Goal: Task Accomplishment & Management: Complete application form

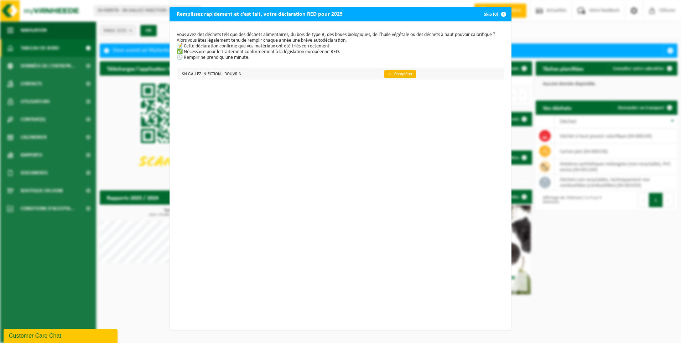
click at [151, 145] on div "Remplissez rapidement et c’est fait, votre déclaration RED pour 2025 Skip (0) V…" at bounding box center [340, 171] width 681 height 343
click at [398, 72] on link "👉 Compléter" at bounding box center [400, 74] width 32 height 8
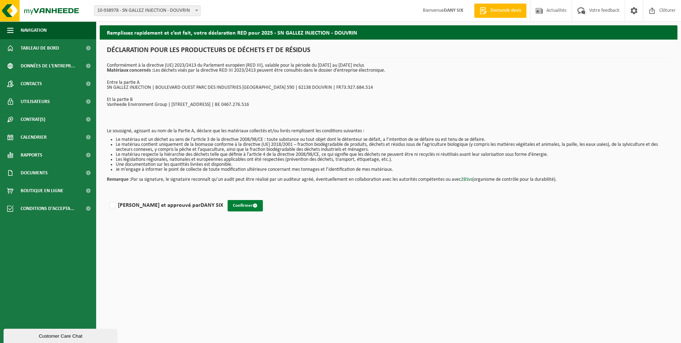
click at [228, 205] on button "Confirmer" at bounding box center [245, 205] width 35 height 11
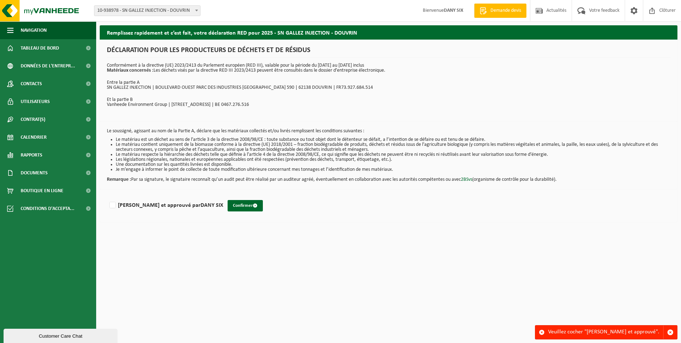
click at [619, 333] on div "Veuillez cocher "Lu et approuvé"." at bounding box center [605, 332] width 115 height 14
click at [575, 330] on div "Veuillez cocher "Lu et approuvé"." at bounding box center [605, 332] width 115 height 14
click at [113, 205] on label "Lu et approuvé par DANY SIX" at bounding box center [165, 205] width 115 height 11
click at [223, 196] on input "Lu et approuvé par DANY SIX" at bounding box center [223, 196] width 0 height 0
checkbox input "true"
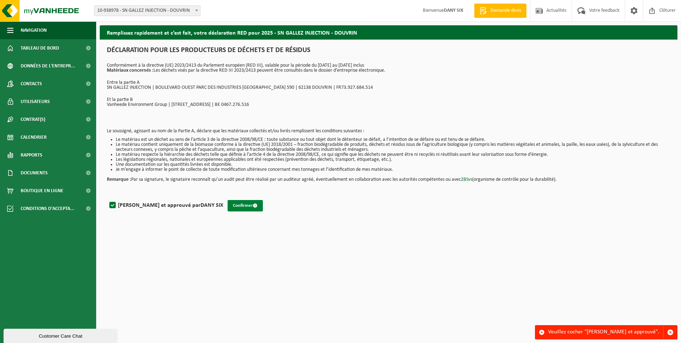
click at [228, 206] on button "Confirmer" at bounding box center [245, 205] width 35 height 11
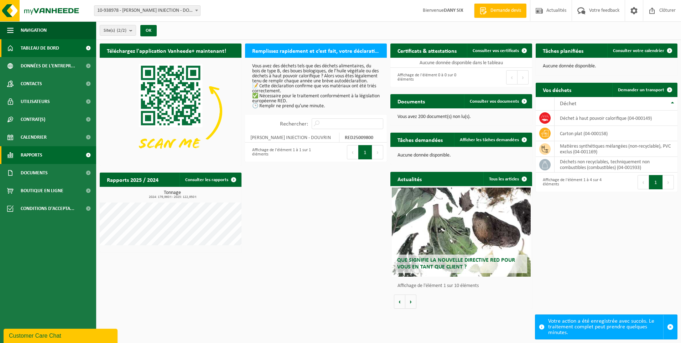
click at [36, 153] on span "Rapports" at bounding box center [32, 155] width 22 height 18
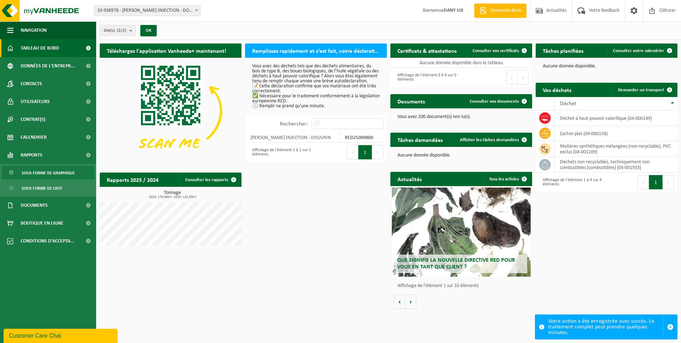
click at [51, 173] on span "Sous forme de graphique" at bounding box center [48, 173] width 53 height 14
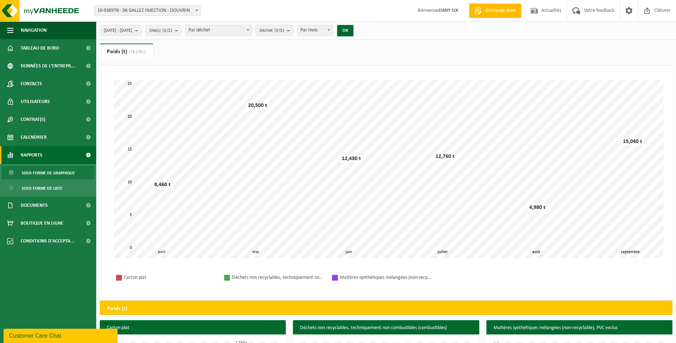
click at [251, 30] on span at bounding box center [247, 29] width 7 height 9
